Goal: Information Seeking & Learning: Learn about a topic

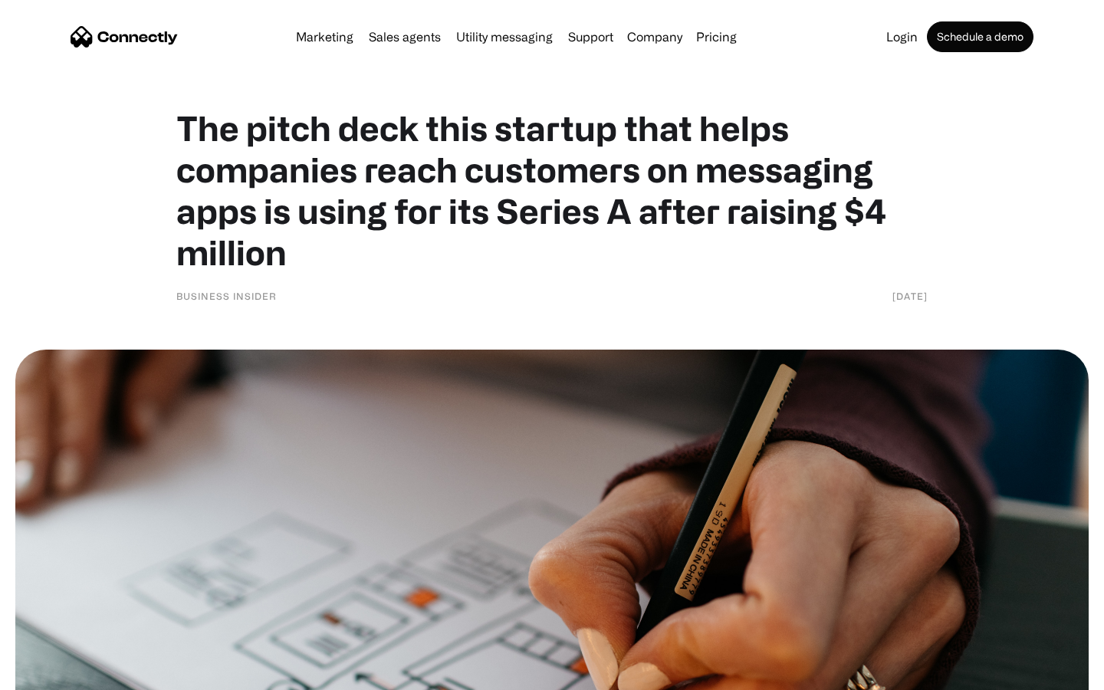
scroll to position [6648, 0]
